Goal: Information Seeking & Learning: Learn about a topic

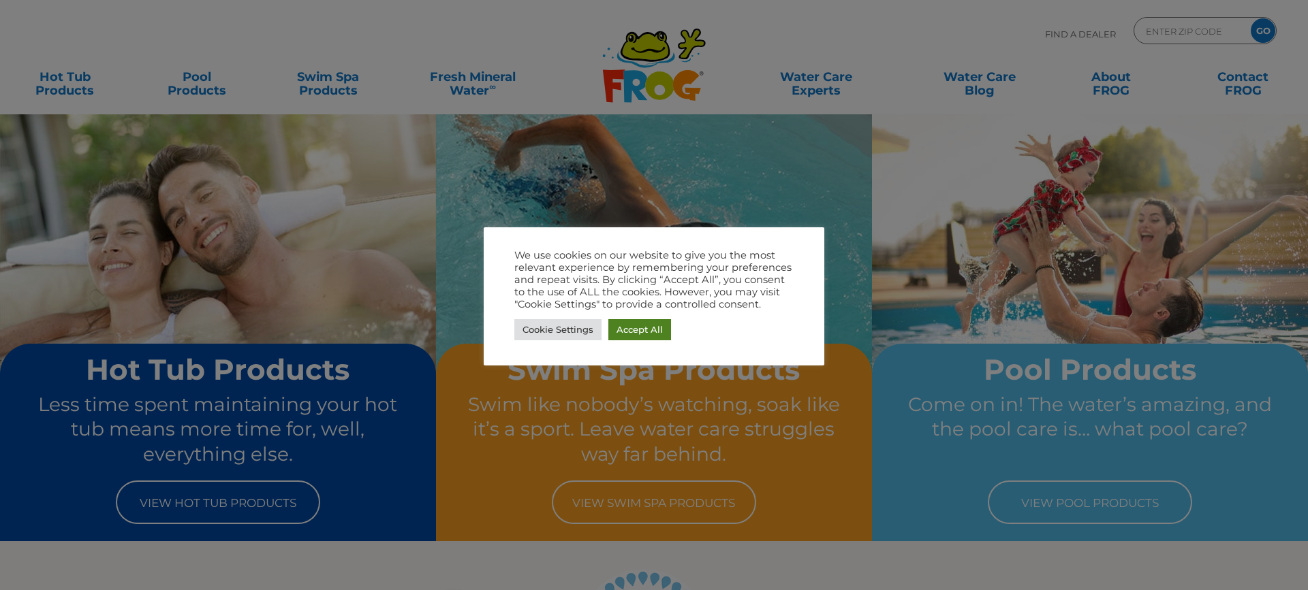
click at [653, 326] on link "Accept All" at bounding box center [639, 329] width 63 height 21
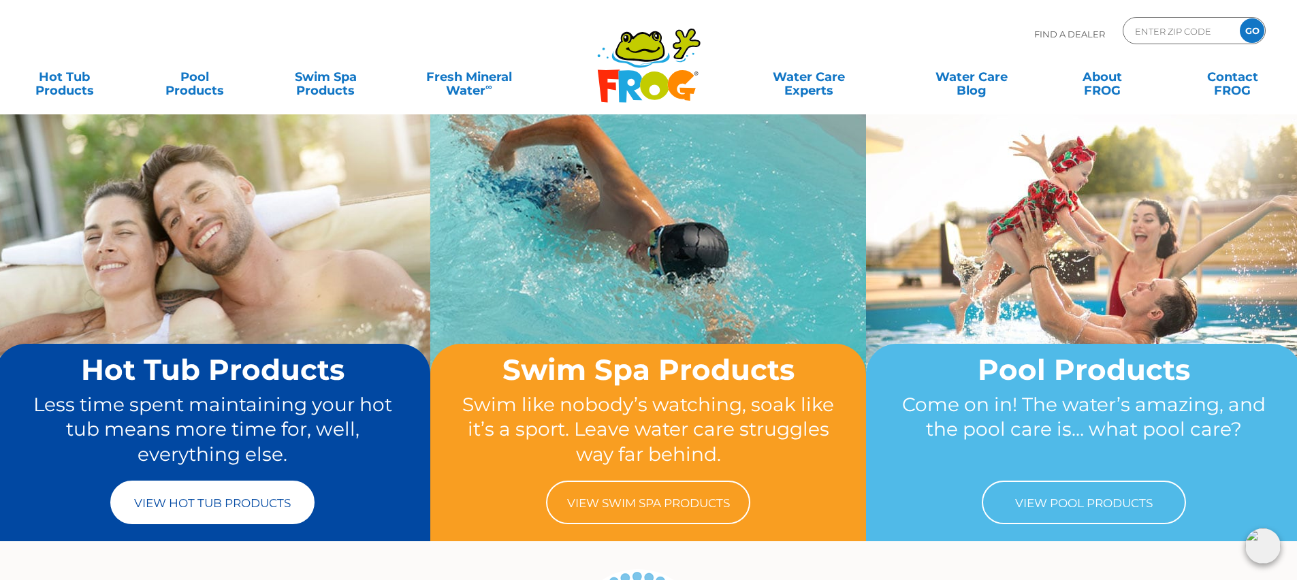
click at [209, 494] on link "View Hot Tub Products" at bounding box center [212, 503] width 204 height 44
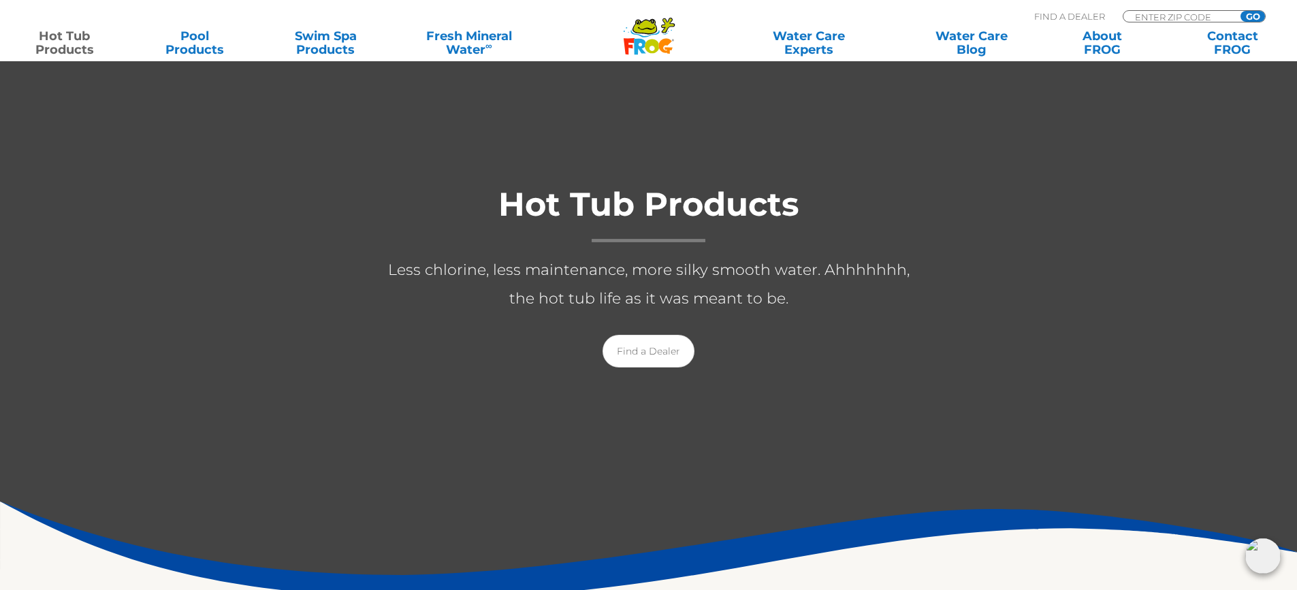
scroll to position [136, 0]
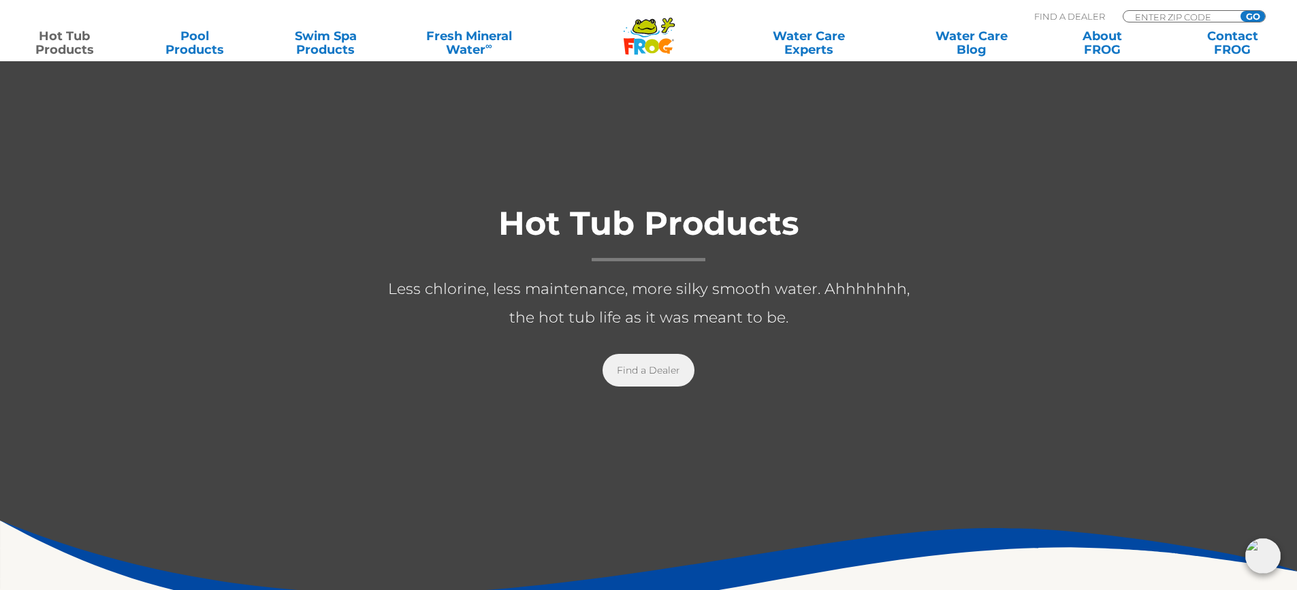
click at [657, 367] on link "Find a Dealer" at bounding box center [649, 370] width 92 height 33
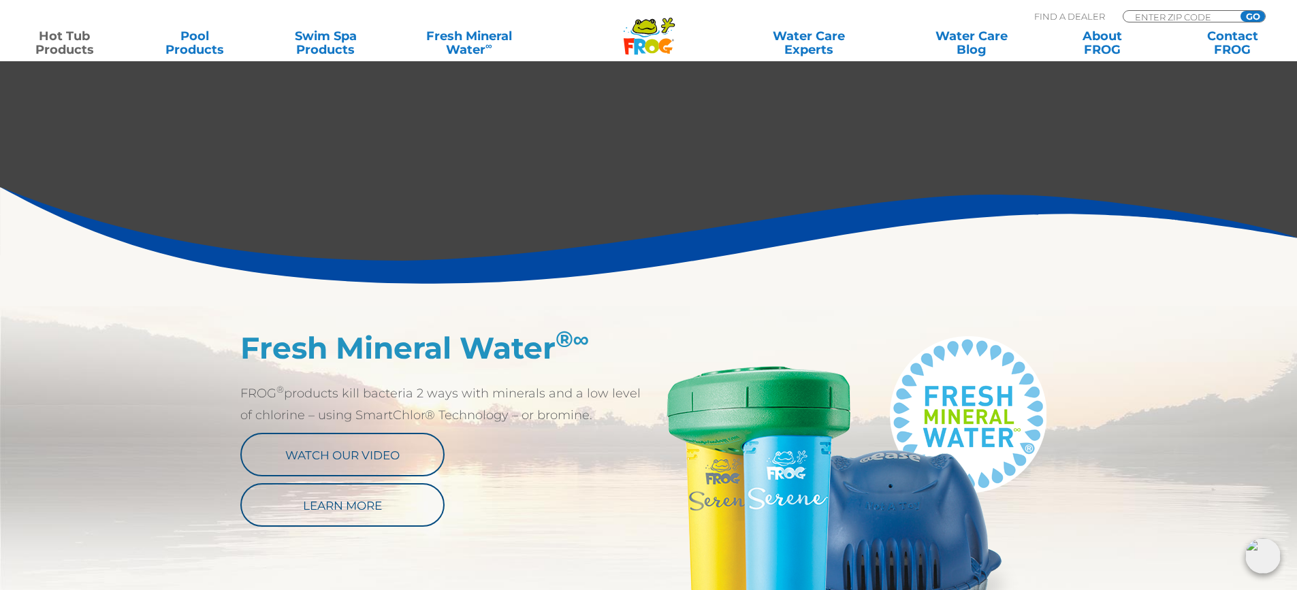
scroll to position [0, 0]
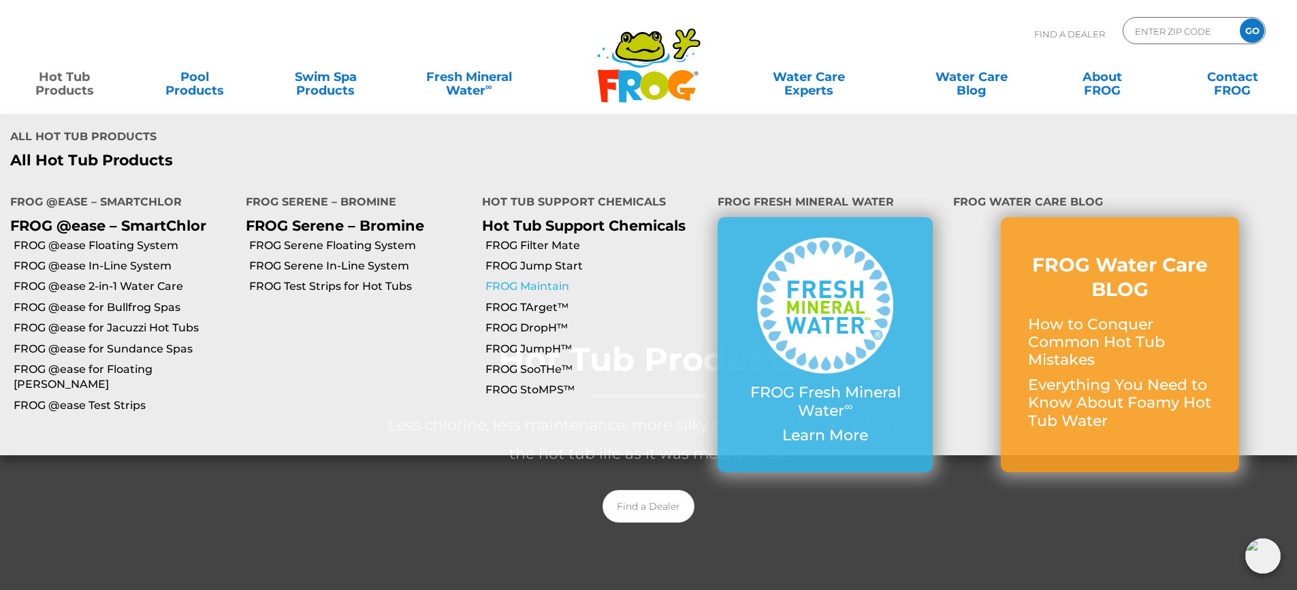
click at [535, 279] on link "FROG Maintain" at bounding box center [597, 286] width 222 height 15
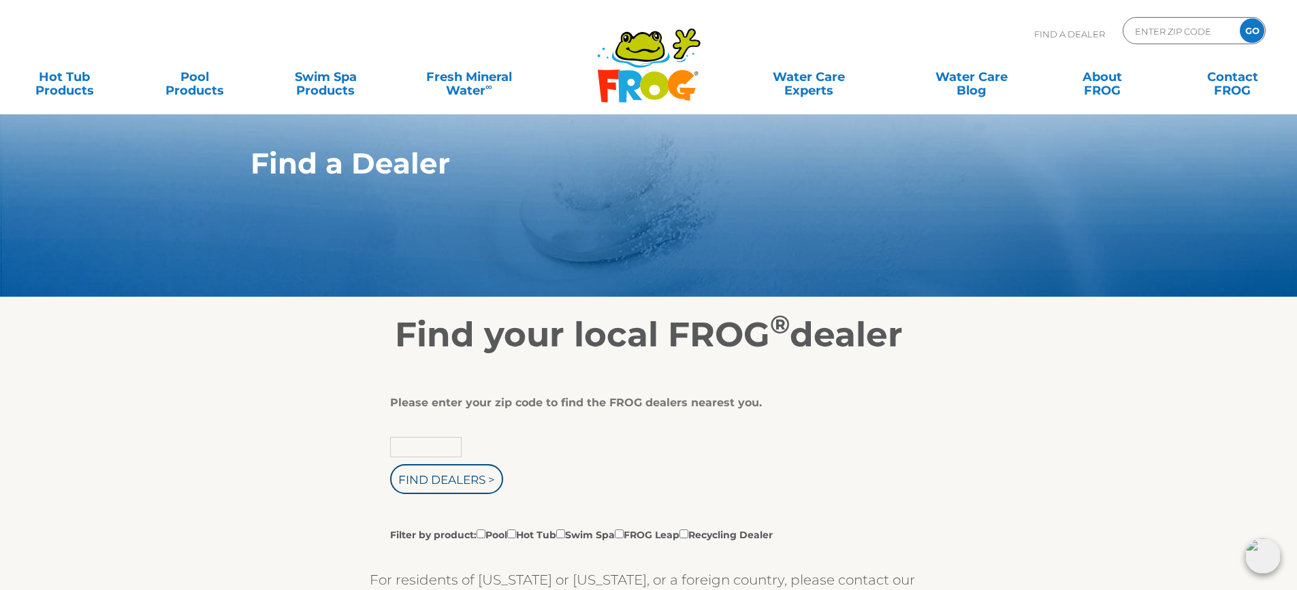
click at [430, 449] on input "text" at bounding box center [426, 447] width 72 height 20
type input "54016"
click at [516, 532] on input "Filter by product: Pool Hot Tub Swim Spa FROG Leap Recycling Dealer" at bounding box center [511, 534] width 9 height 9
checkbox input "true"
click at [443, 473] on input "Find Dealers >" at bounding box center [446, 479] width 113 height 30
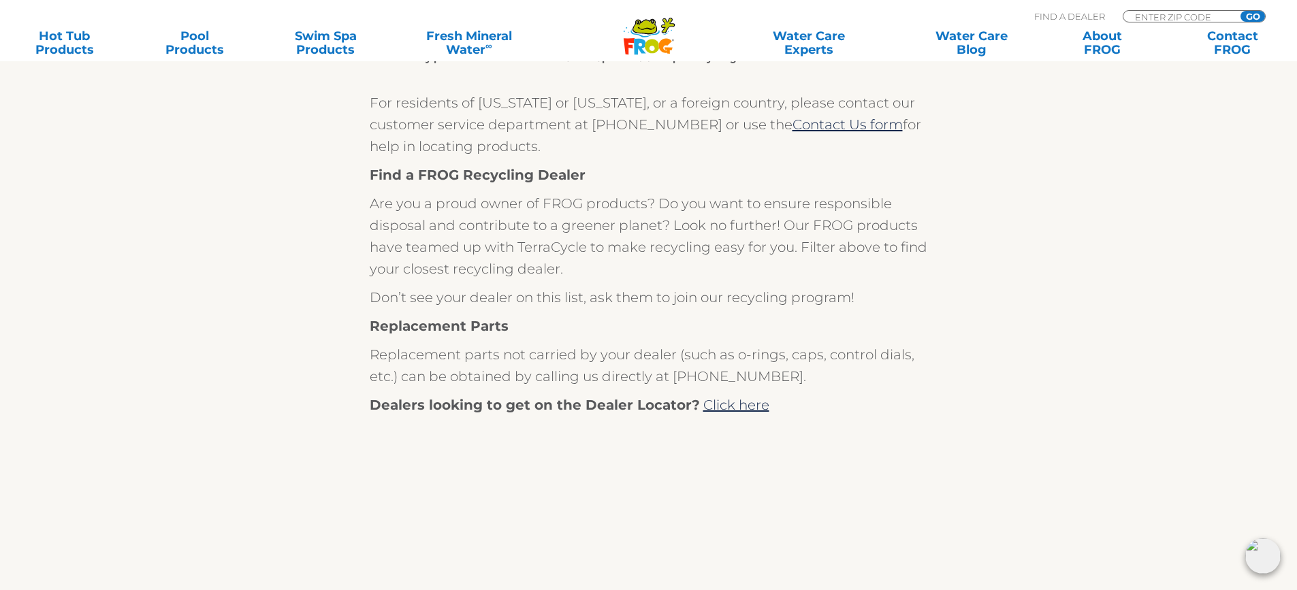
scroll to position [341, 0]
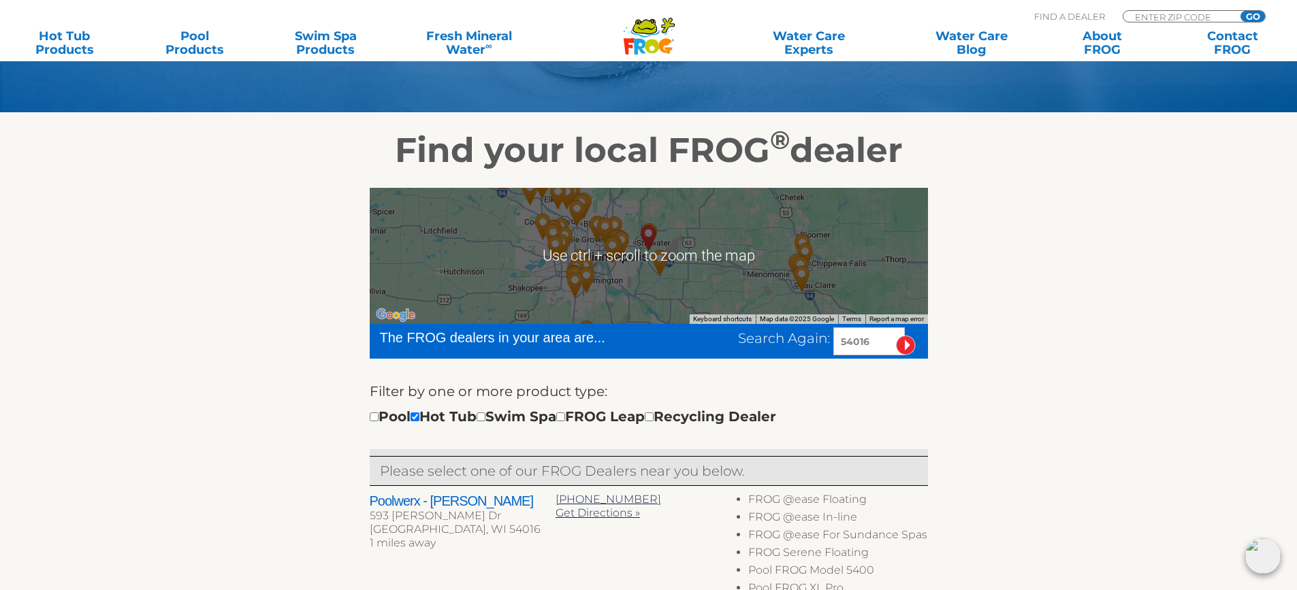
scroll to position [136, 0]
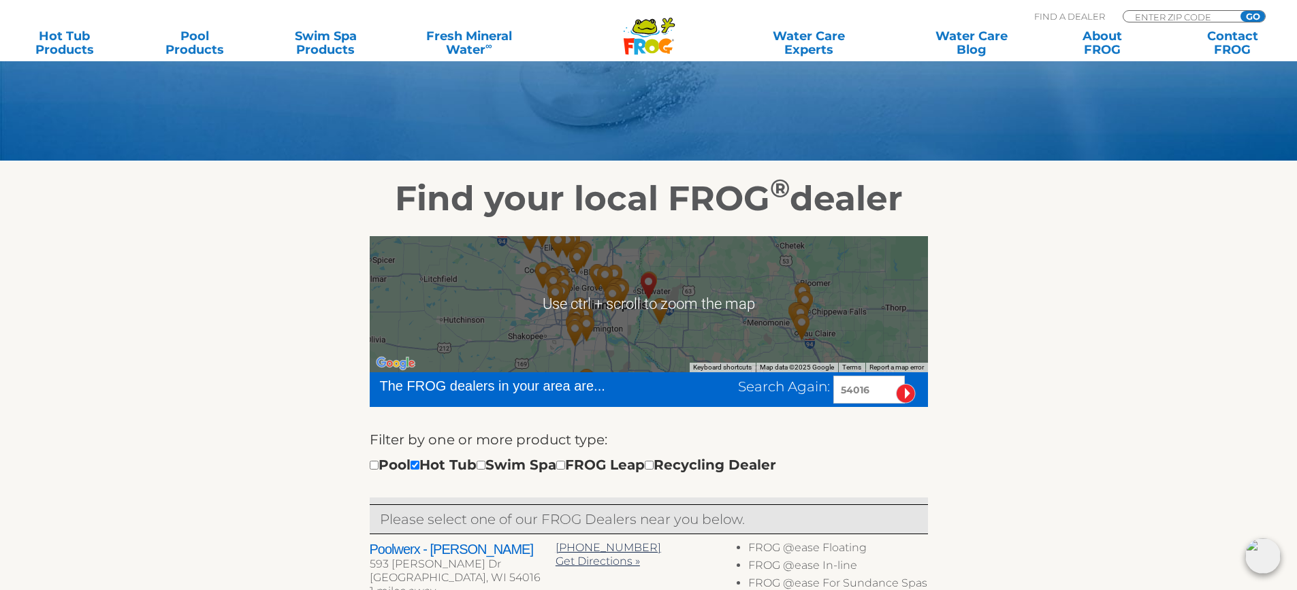
click at [682, 291] on div at bounding box center [649, 304] width 558 height 136
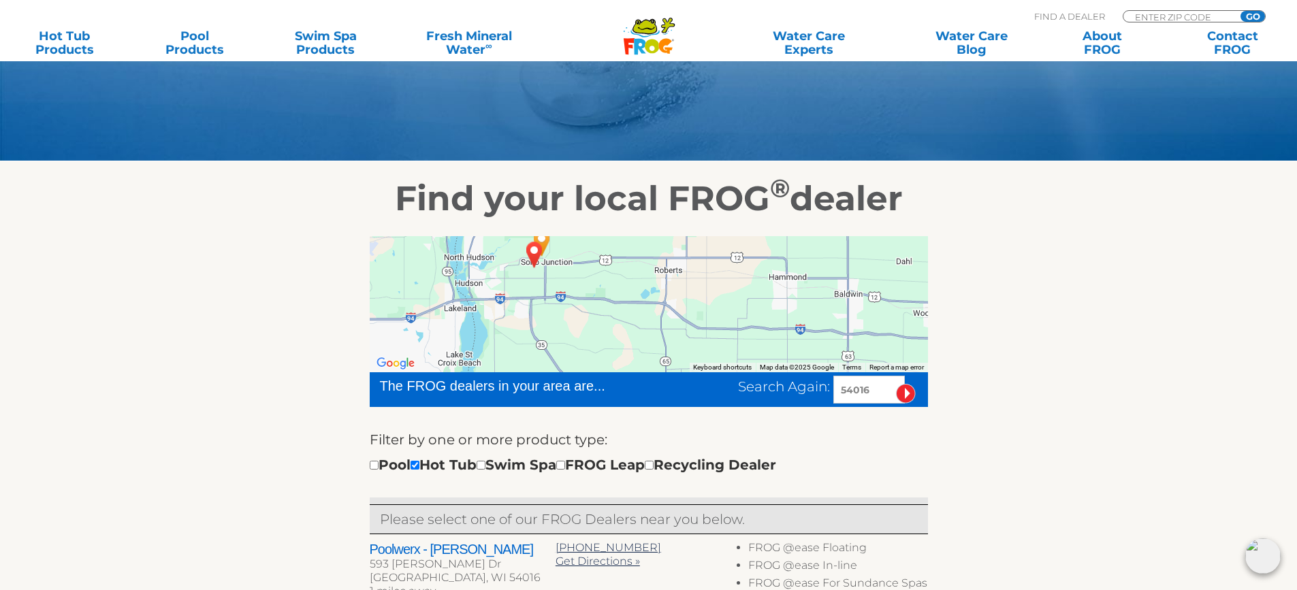
drag, startPoint x: 541, startPoint y: 333, endPoint x: 656, endPoint y: 211, distance: 168.1
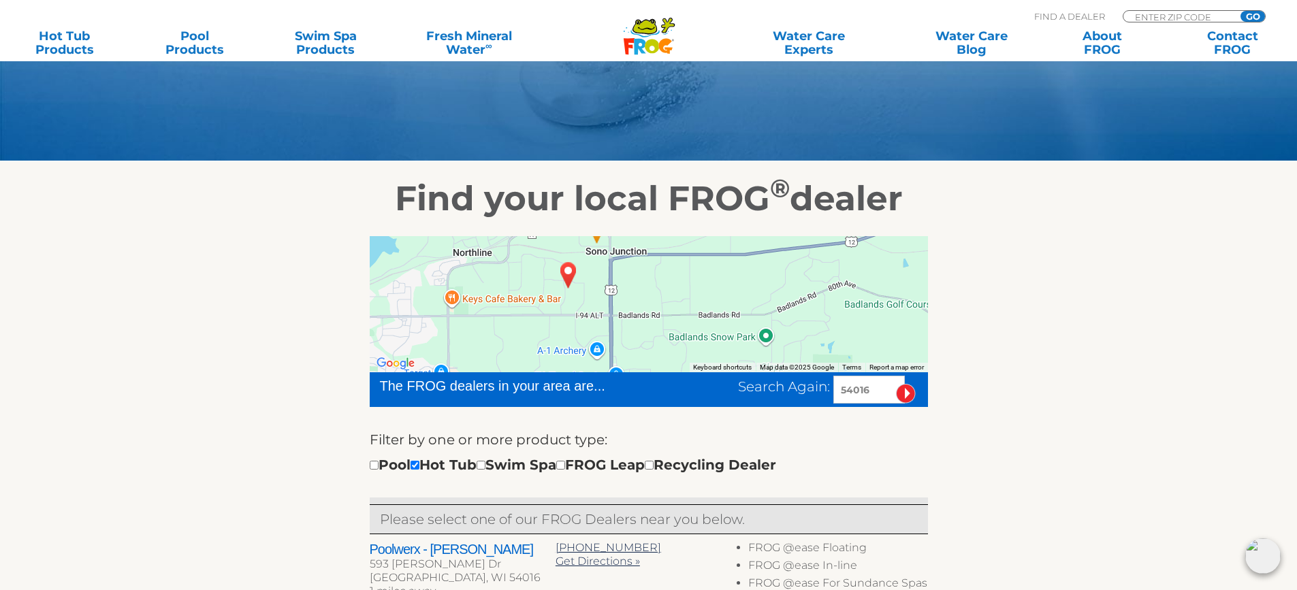
drag, startPoint x: 492, startPoint y: 257, endPoint x: 740, endPoint y: 441, distance: 308.1
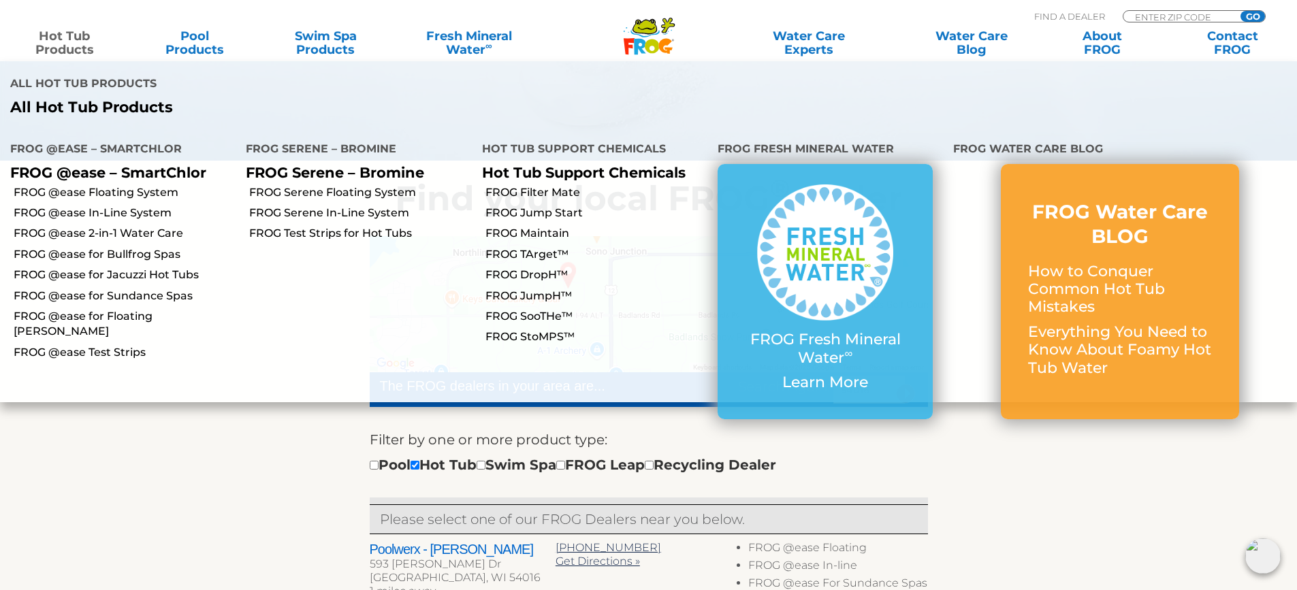
click at [56, 39] on link "Hot Tub Products" at bounding box center [64, 42] width 101 height 27
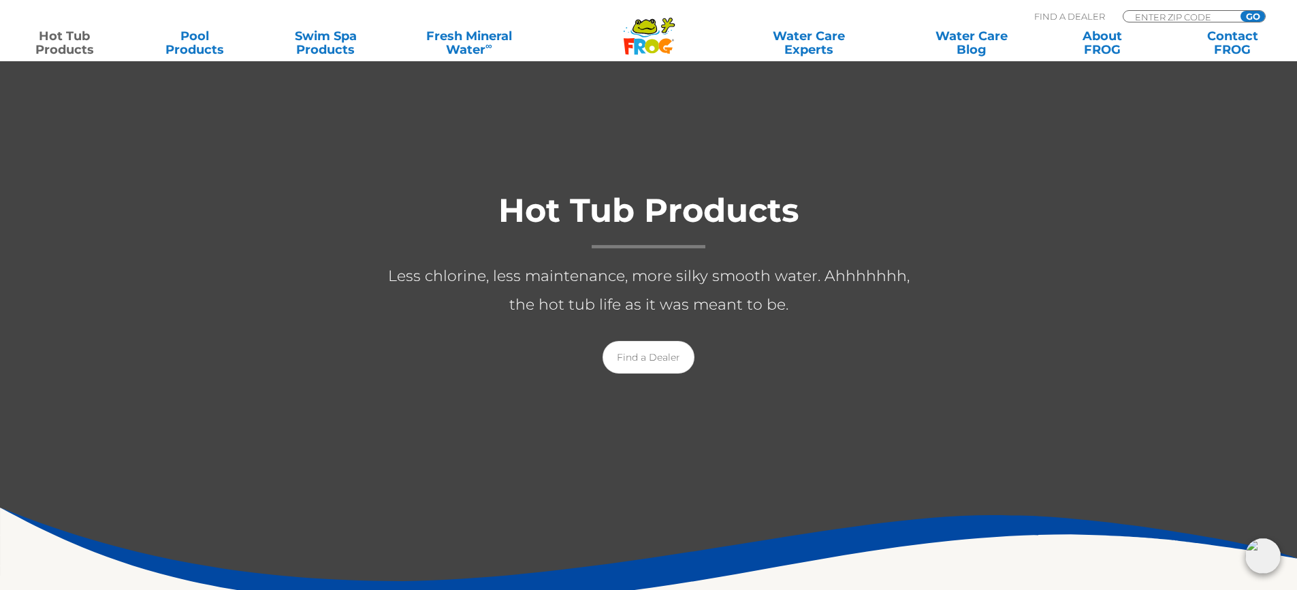
scroll to position [136, 0]
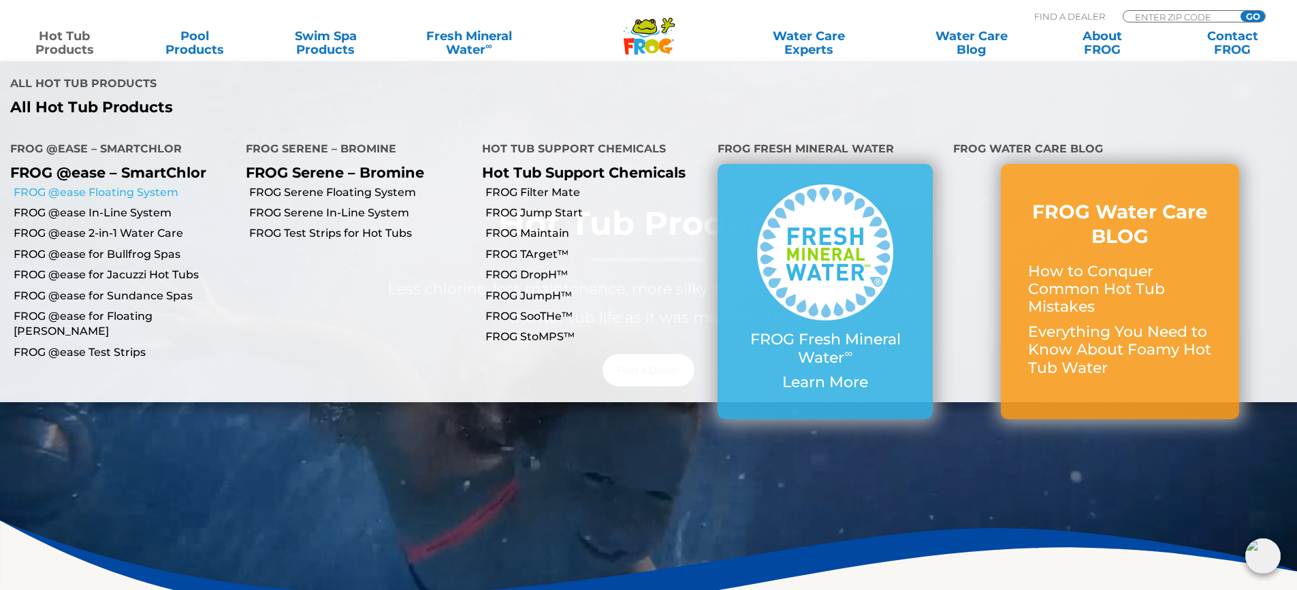
click at [90, 185] on link "FROG @ease Floating System" at bounding box center [125, 192] width 222 height 15
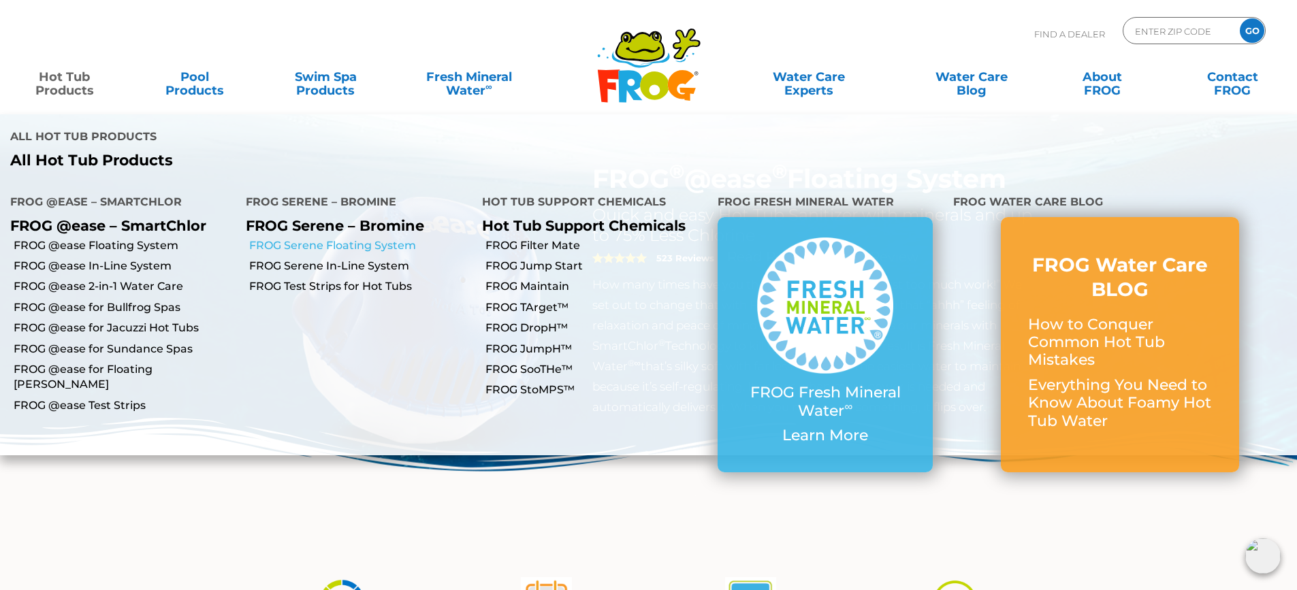
click at [289, 238] on link "FROG Serene Floating System" at bounding box center [360, 245] width 222 height 15
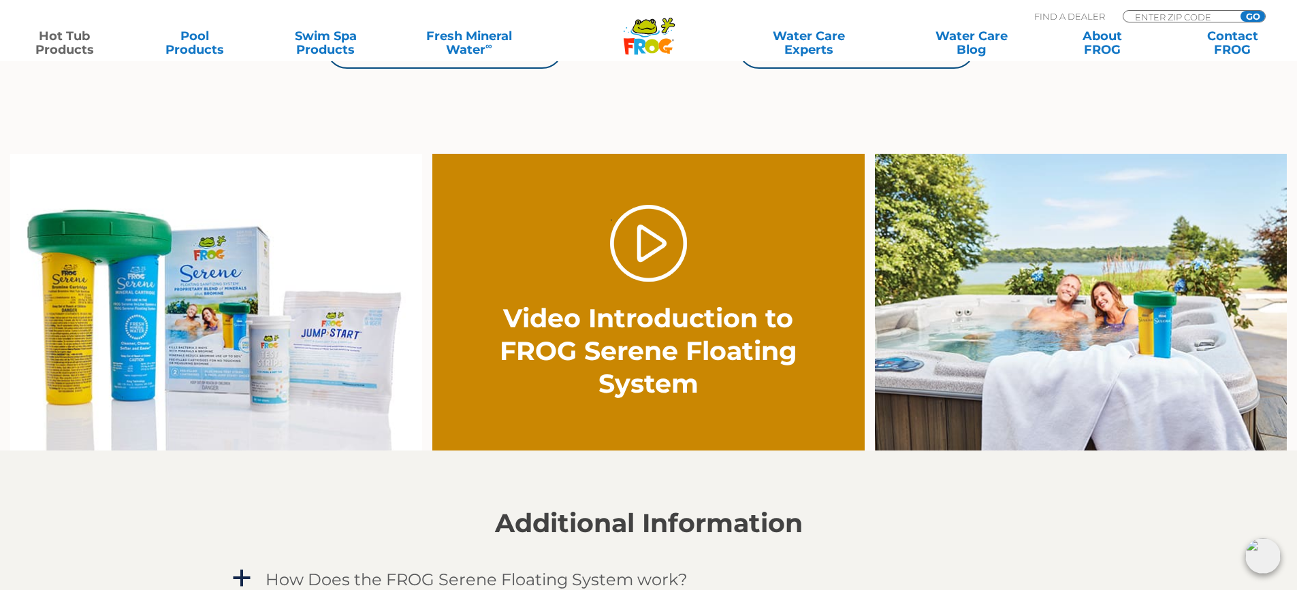
scroll to position [1090, 0]
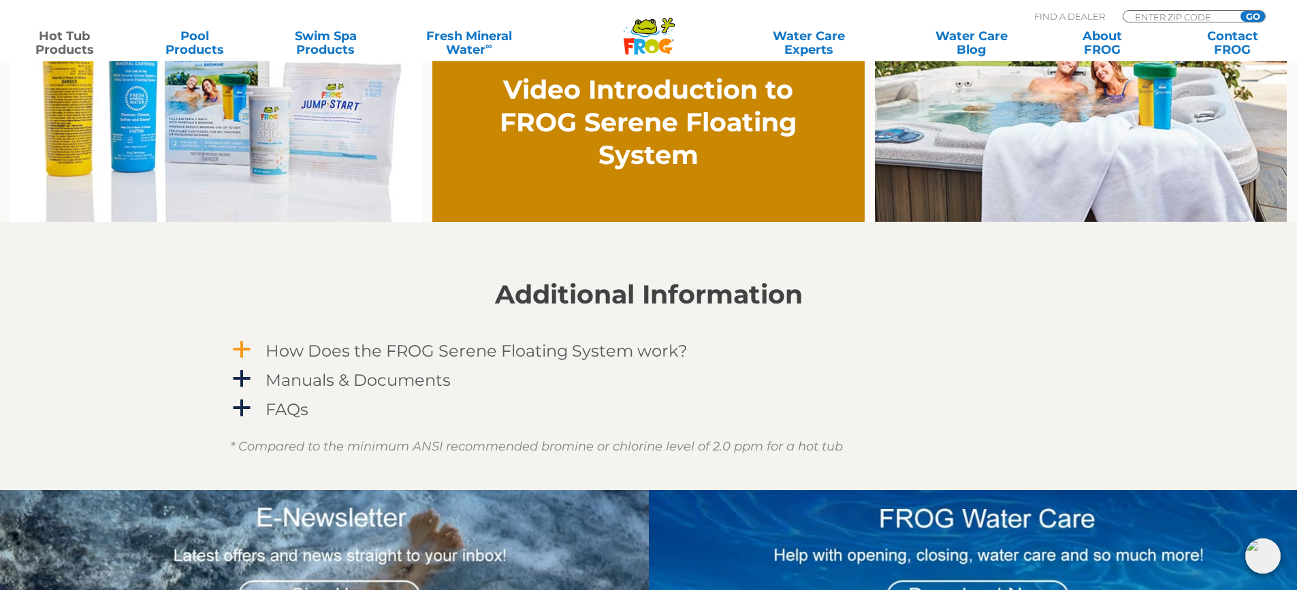
click at [234, 346] on span "a" at bounding box center [242, 350] width 20 height 20
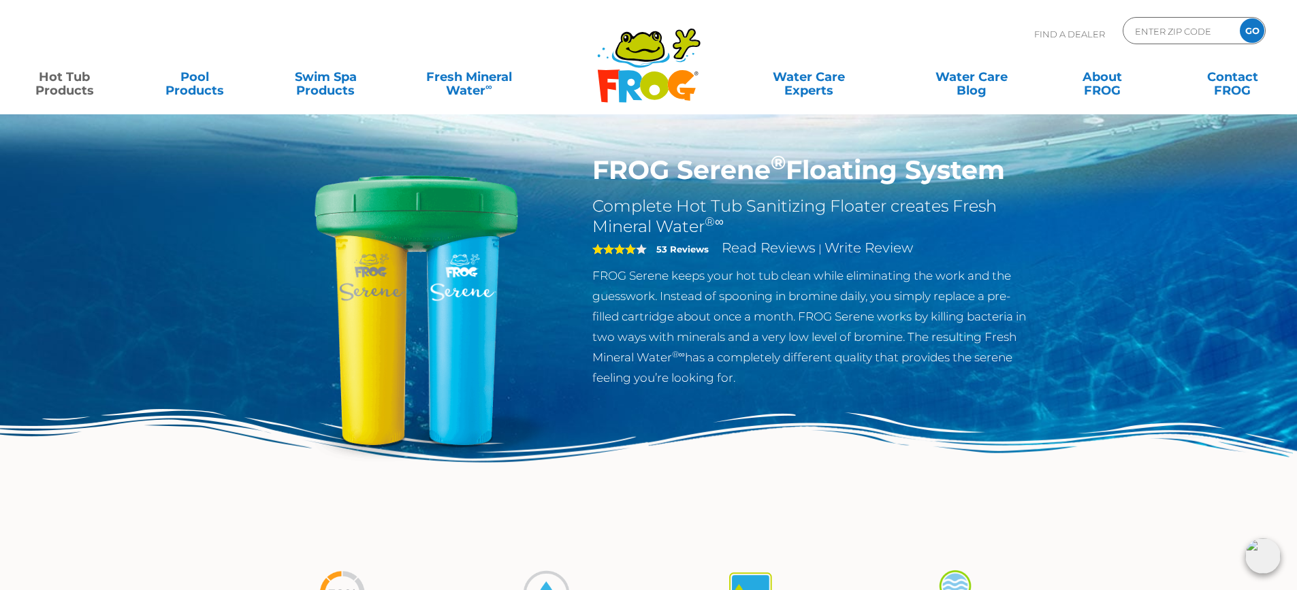
scroll to position [0, 0]
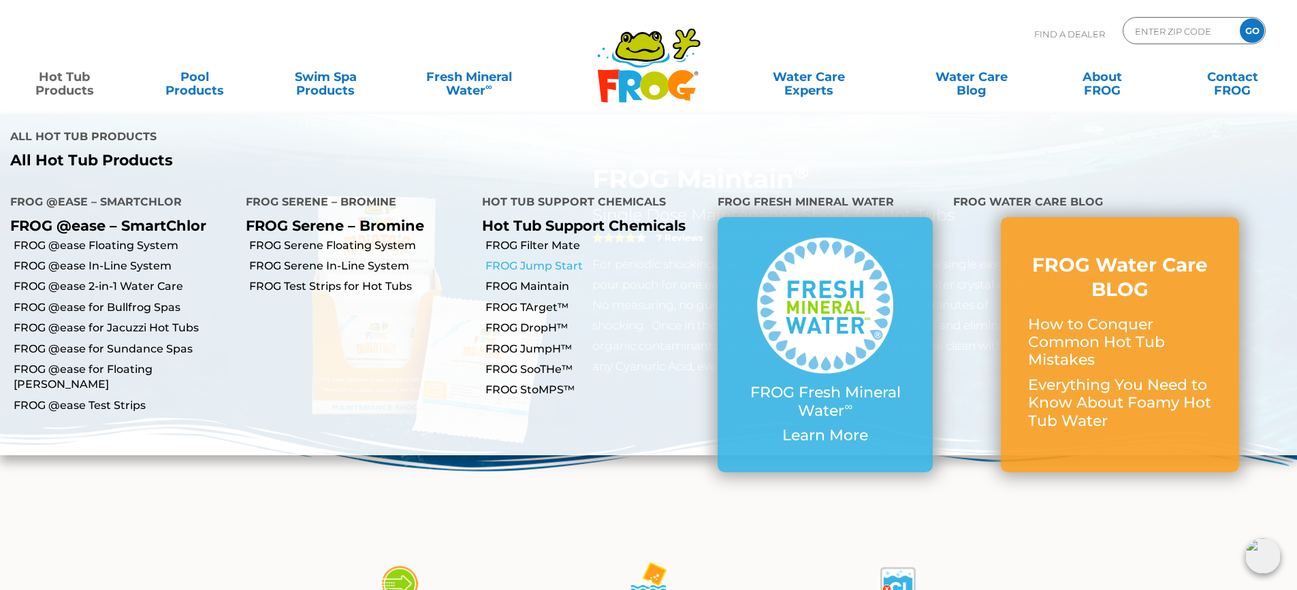
click at [557, 259] on link "FROG Jump Start" at bounding box center [597, 266] width 222 height 15
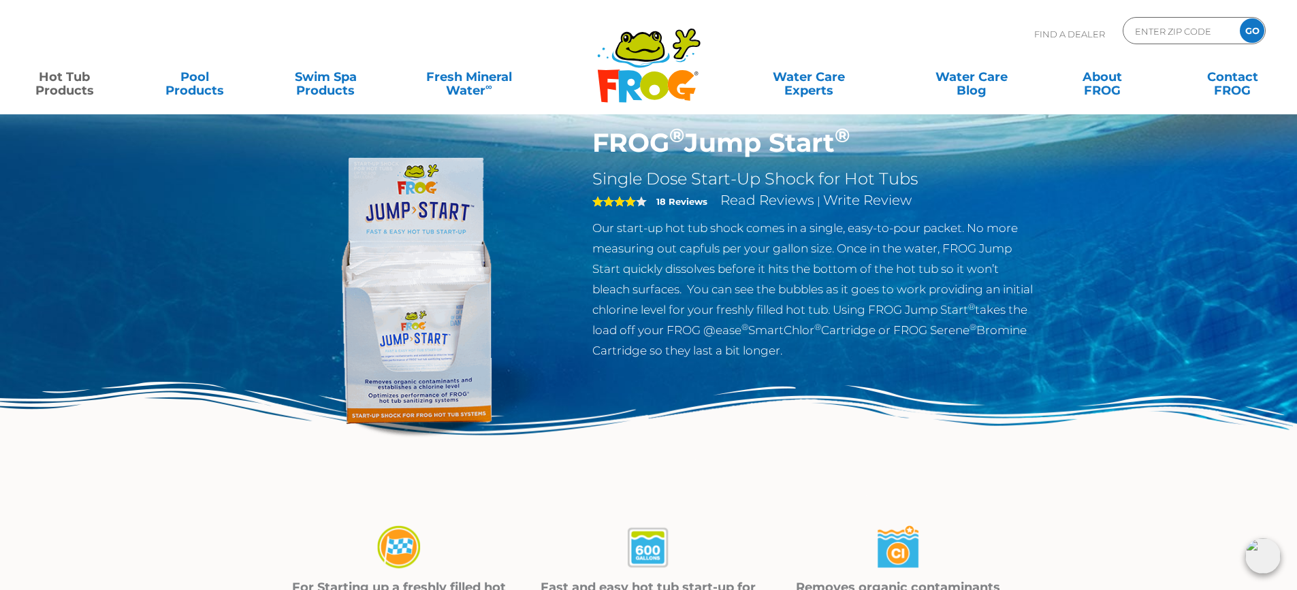
scroll to position [68, 0]
